Goal: Information Seeking & Learning: Learn about a topic

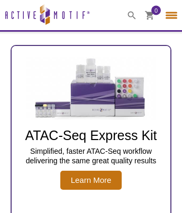
select select "[GEOGRAPHIC_DATA]"
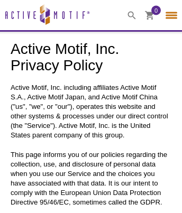
select select "[GEOGRAPHIC_DATA]"
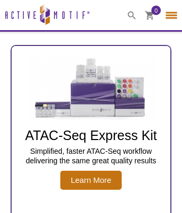
select select "[GEOGRAPHIC_DATA]"
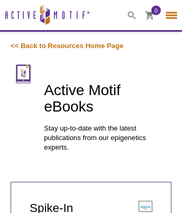
select select "[GEOGRAPHIC_DATA]"
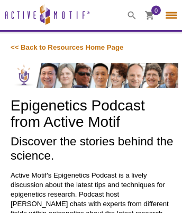
select select "[GEOGRAPHIC_DATA]"
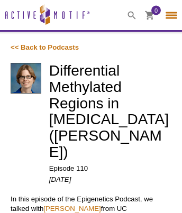
select select "[GEOGRAPHIC_DATA]"
click at [69, 206] on link "[PERSON_NAME]" at bounding box center [71, 209] width 57 height 8
